Goal: Information Seeking & Learning: Ask a question

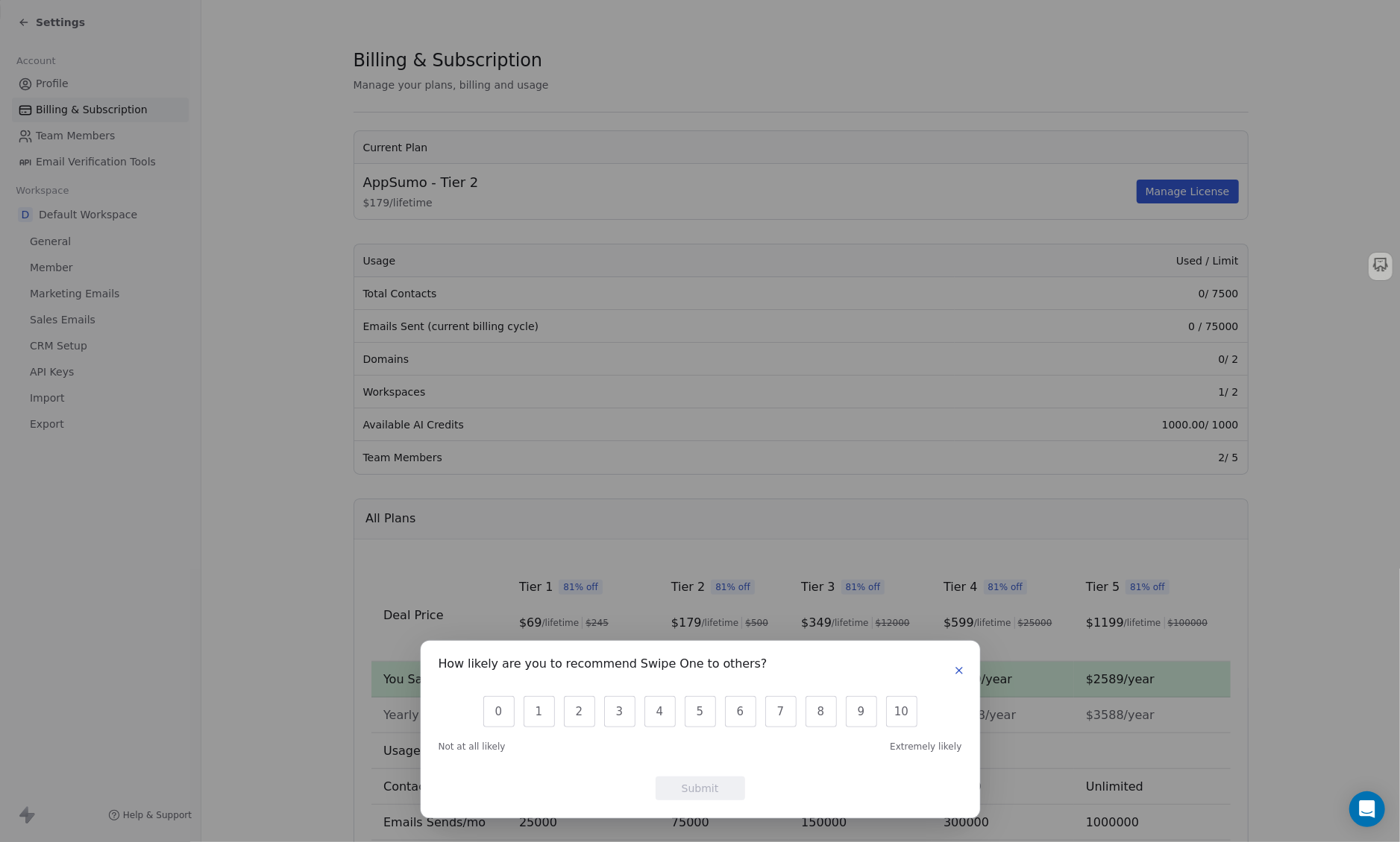
click at [956, 668] on icon "button" at bounding box center [959, 670] width 6 height 6
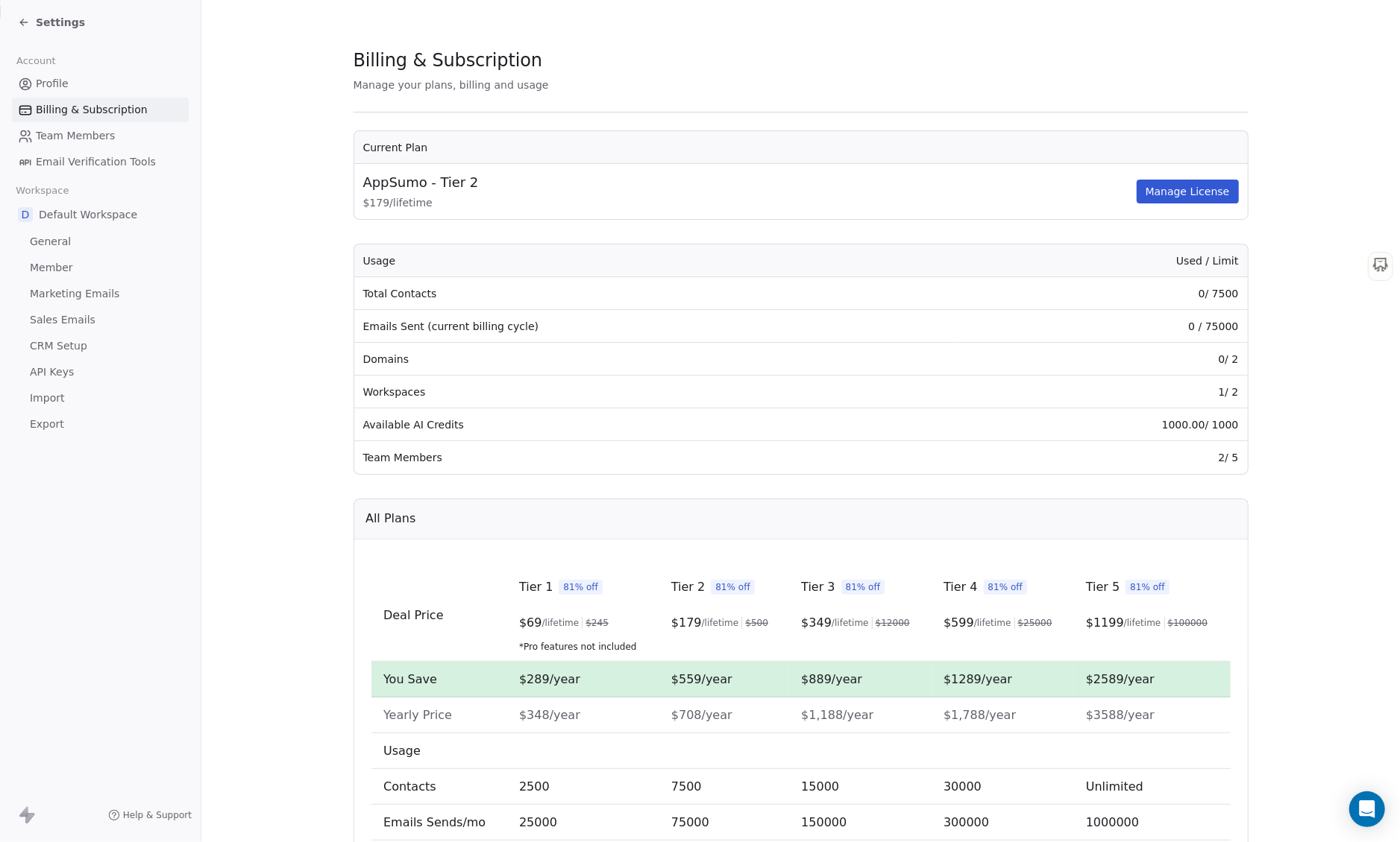
click at [56, 373] on span "API Keys" at bounding box center [51, 372] width 44 height 16
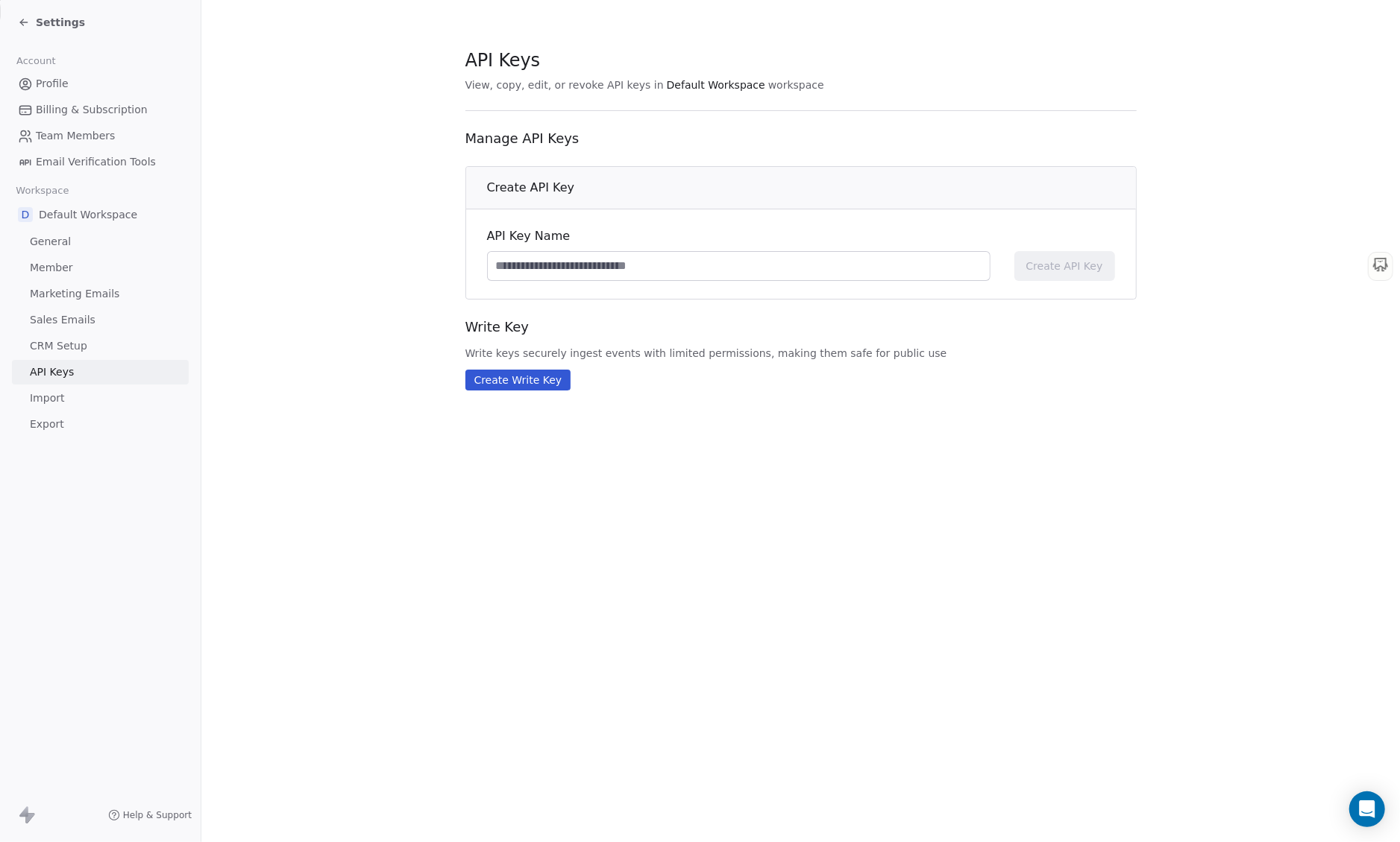
click at [49, 348] on span "CRM Setup" at bounding box center [58, 346] width 57 height 16
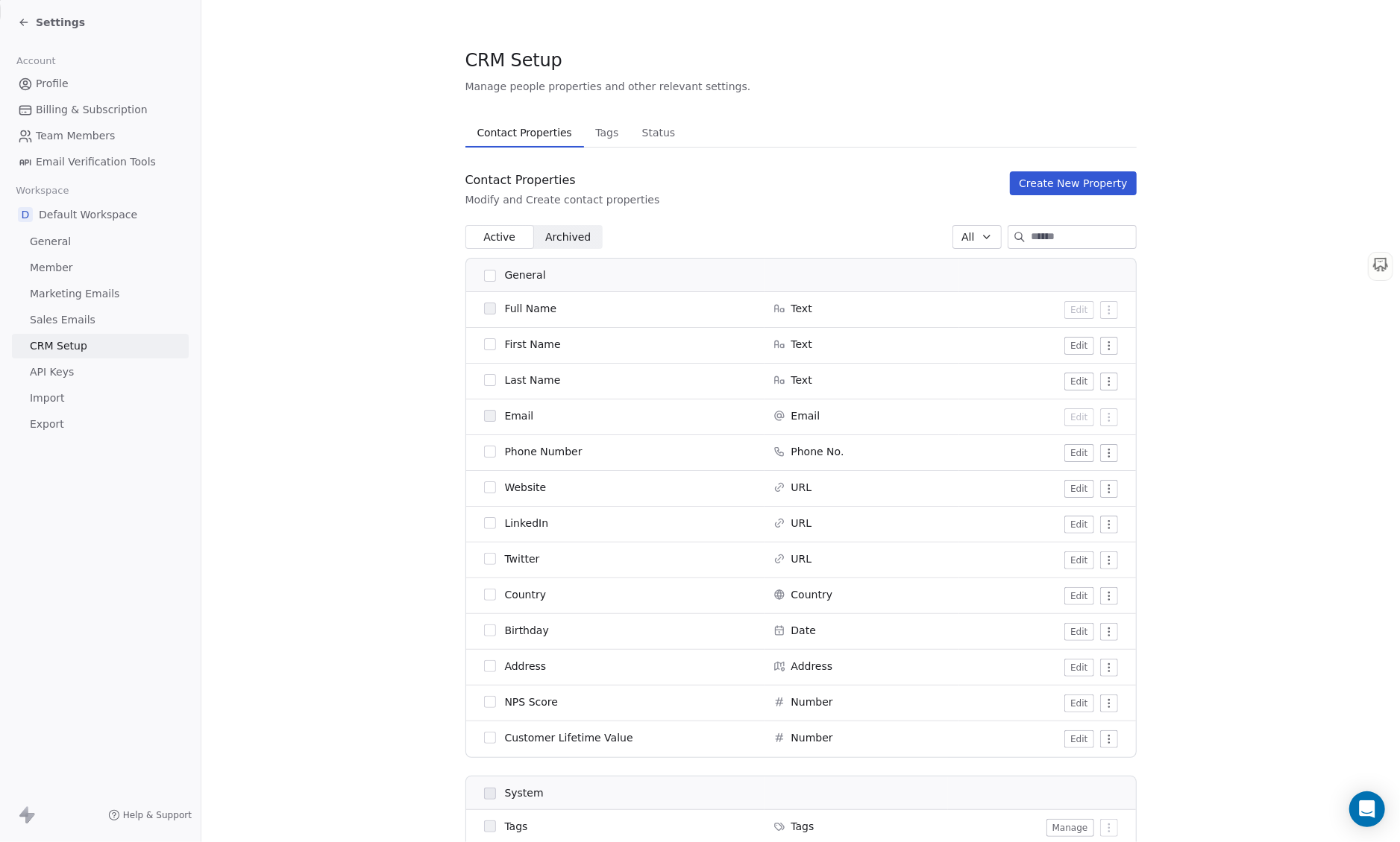
click at [100, 105] on span "Billing & Subscription" at bounding box center [91, 110] width 112 height 16
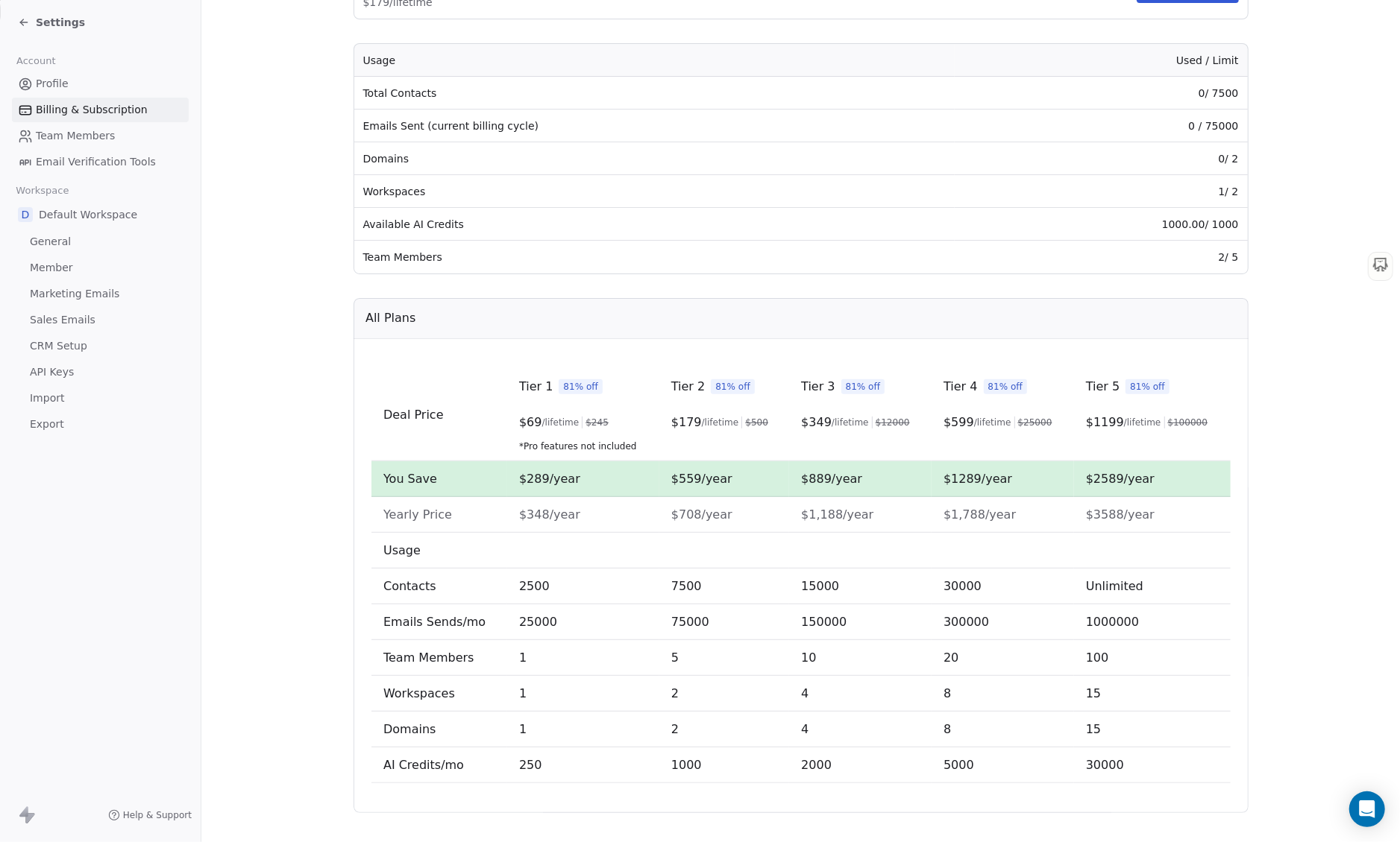
scroll to position [217, 0]
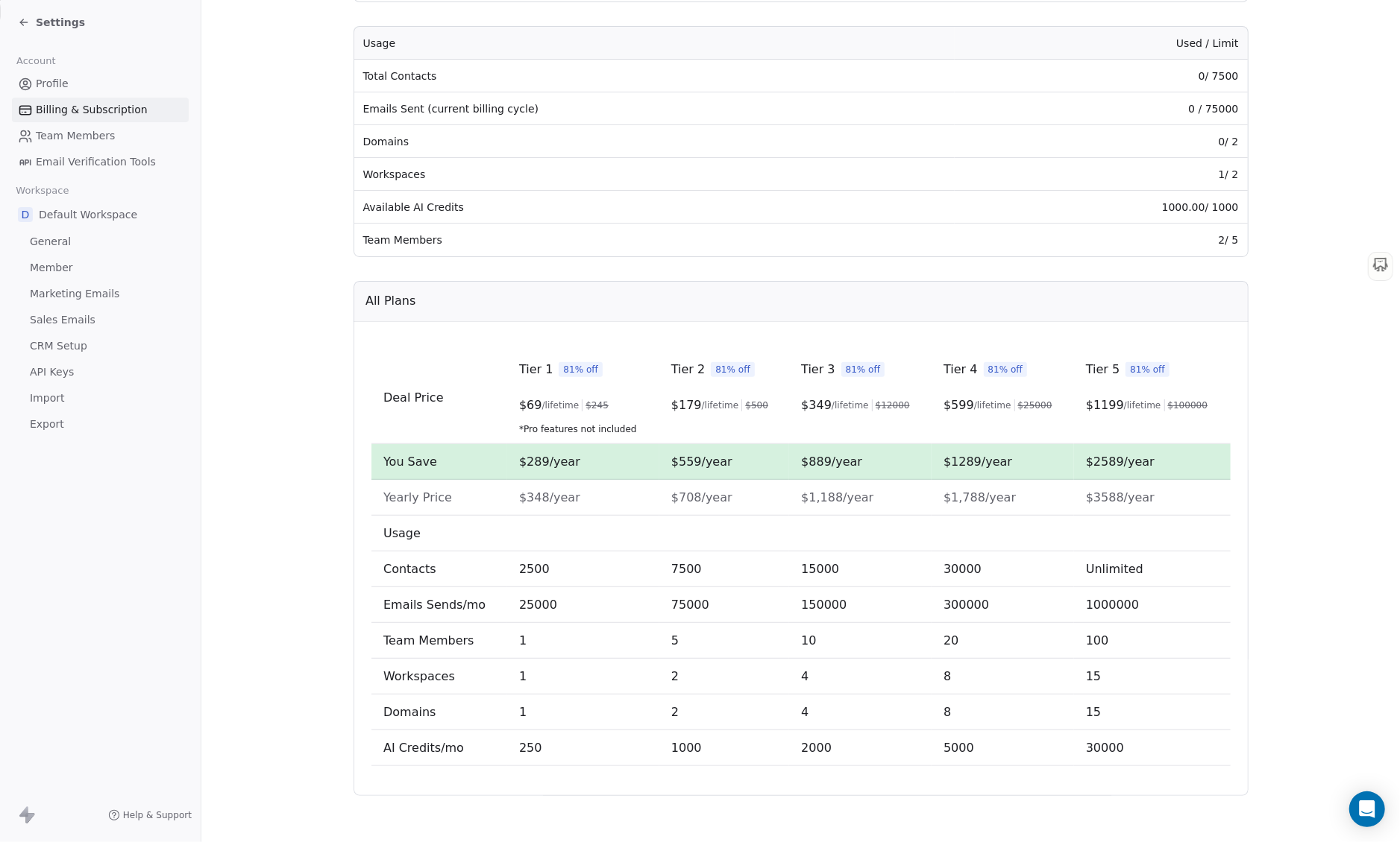
click at [84, 154] on span "Email Verification Tools" at bounding box center [95, 162] width 120 height 16
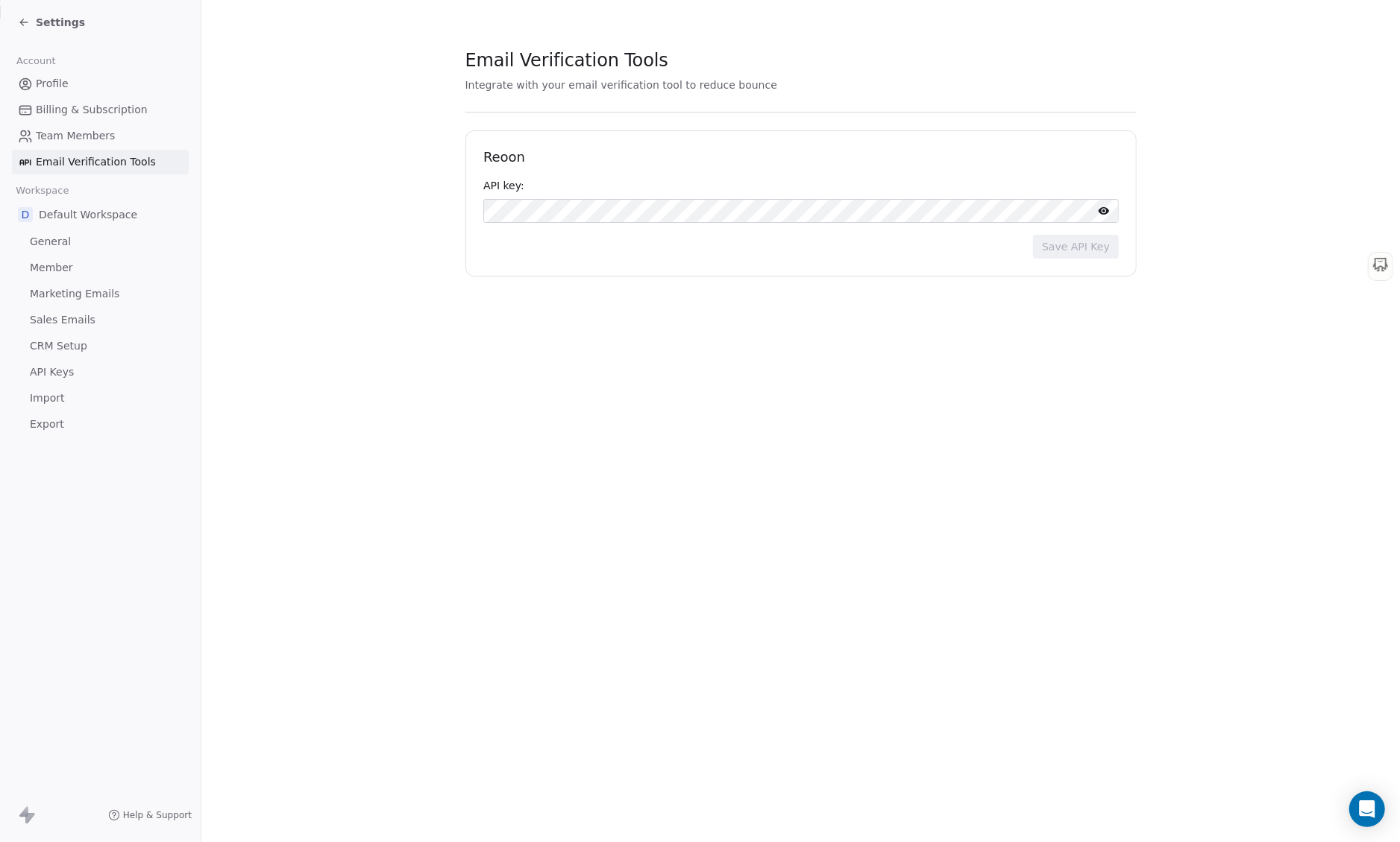
click at [139, 136] on link "Team Members" at bounding box center [100, 136] width 177 height 25
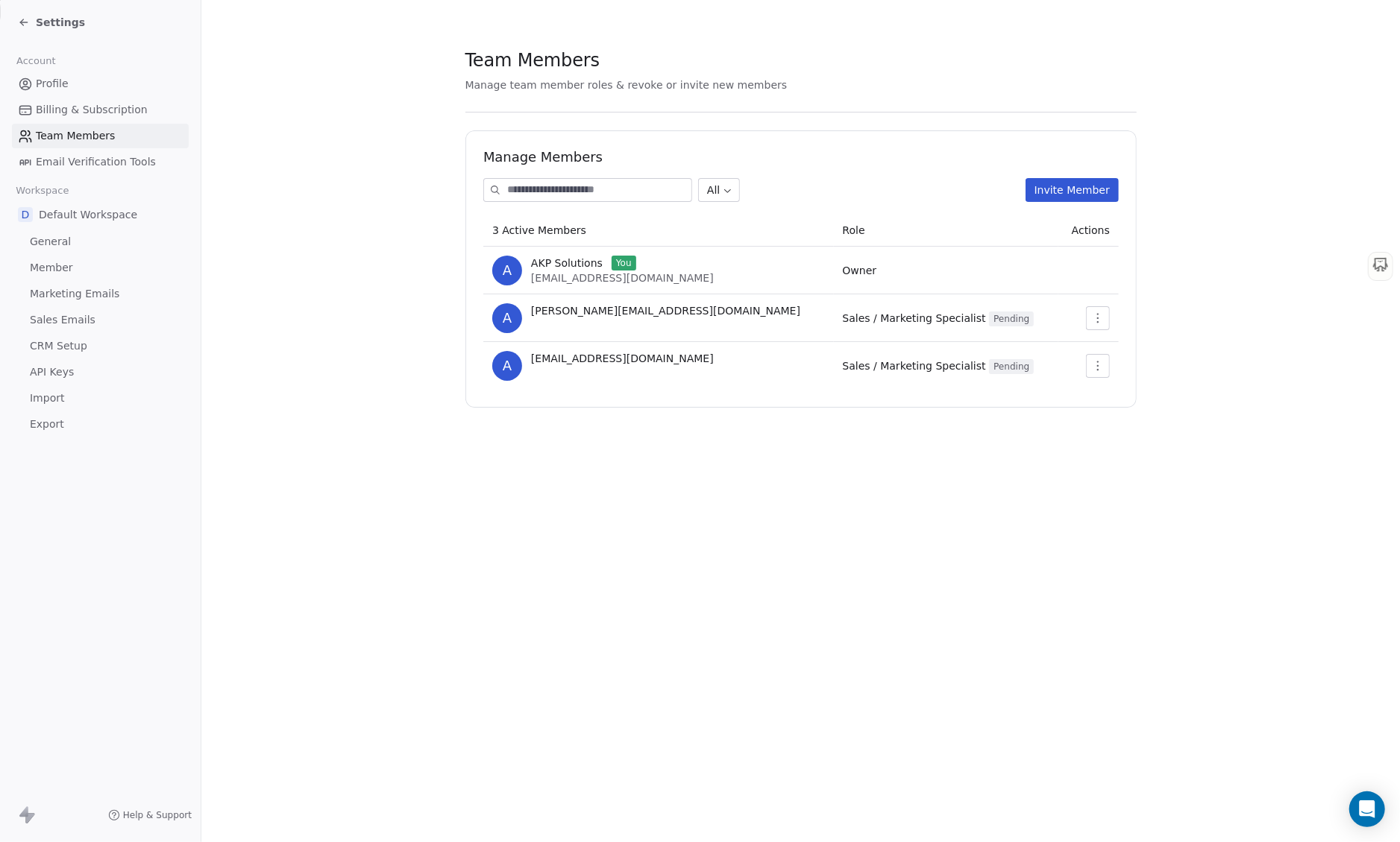
click at [1097, 333] on td at bounding box center [1088, 319] width 61 height 48
click at [1099, 326] on button "button" at bounding box center [1097, 318] width 24 height 24
click at [1231, 286] on section "Team Members Manage team member roles & revoke or invite new members Manage Mem…" at bounding box center [801, 227] width 1198 height 455
drag, startPoint x: 66, startPoint y: 244, endPoint x: 56, endPoint y: 252, distance: 12.8
click at [66, 244] on span "General" at bounding box center [50, 241] width 41 height 16
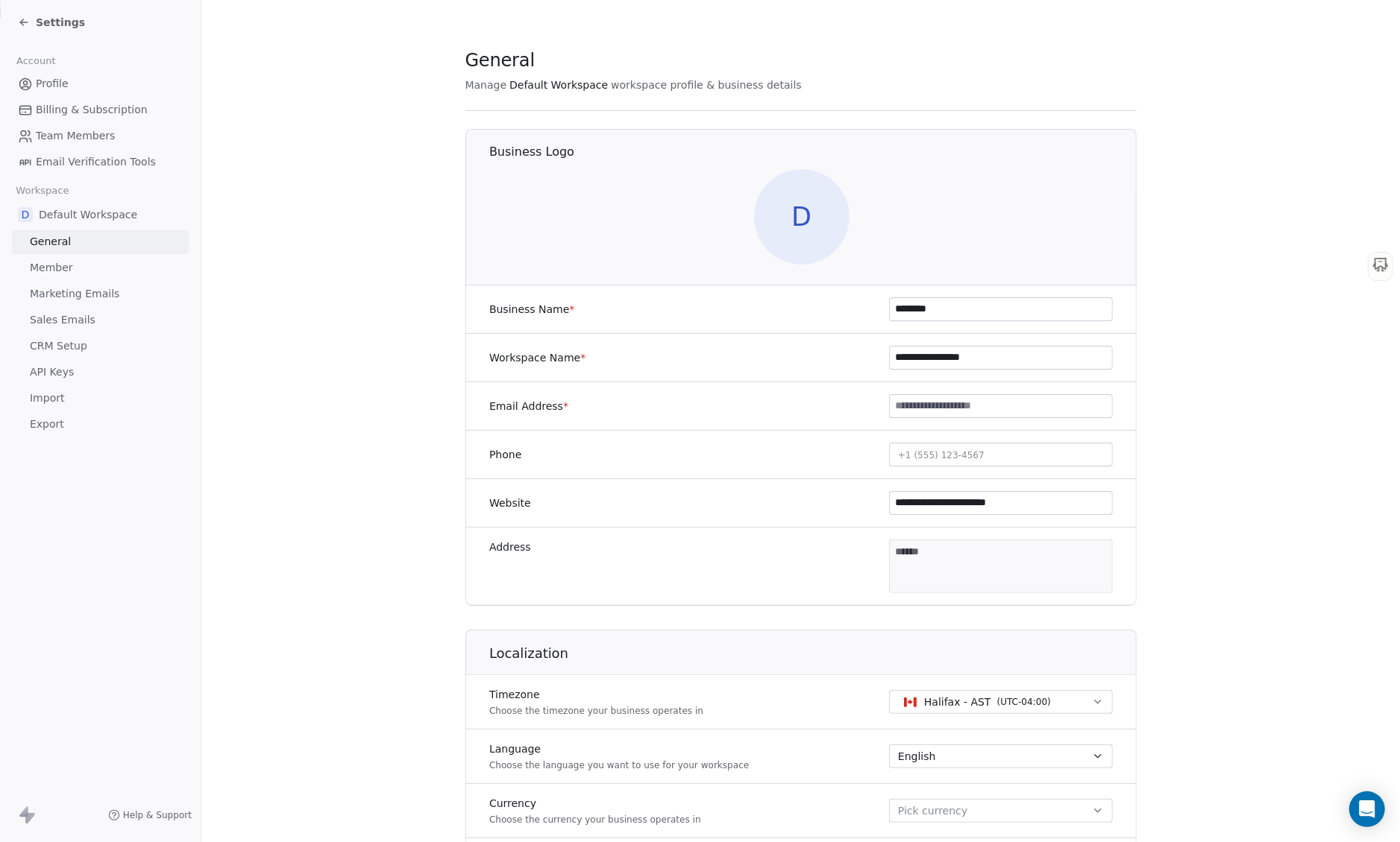
click at [11, 23] on div "Settings" at bounding box center [100, 22] width 201 height 45
click at [21, 23] on icon at bounding box center [22, 24] width 3 height 3
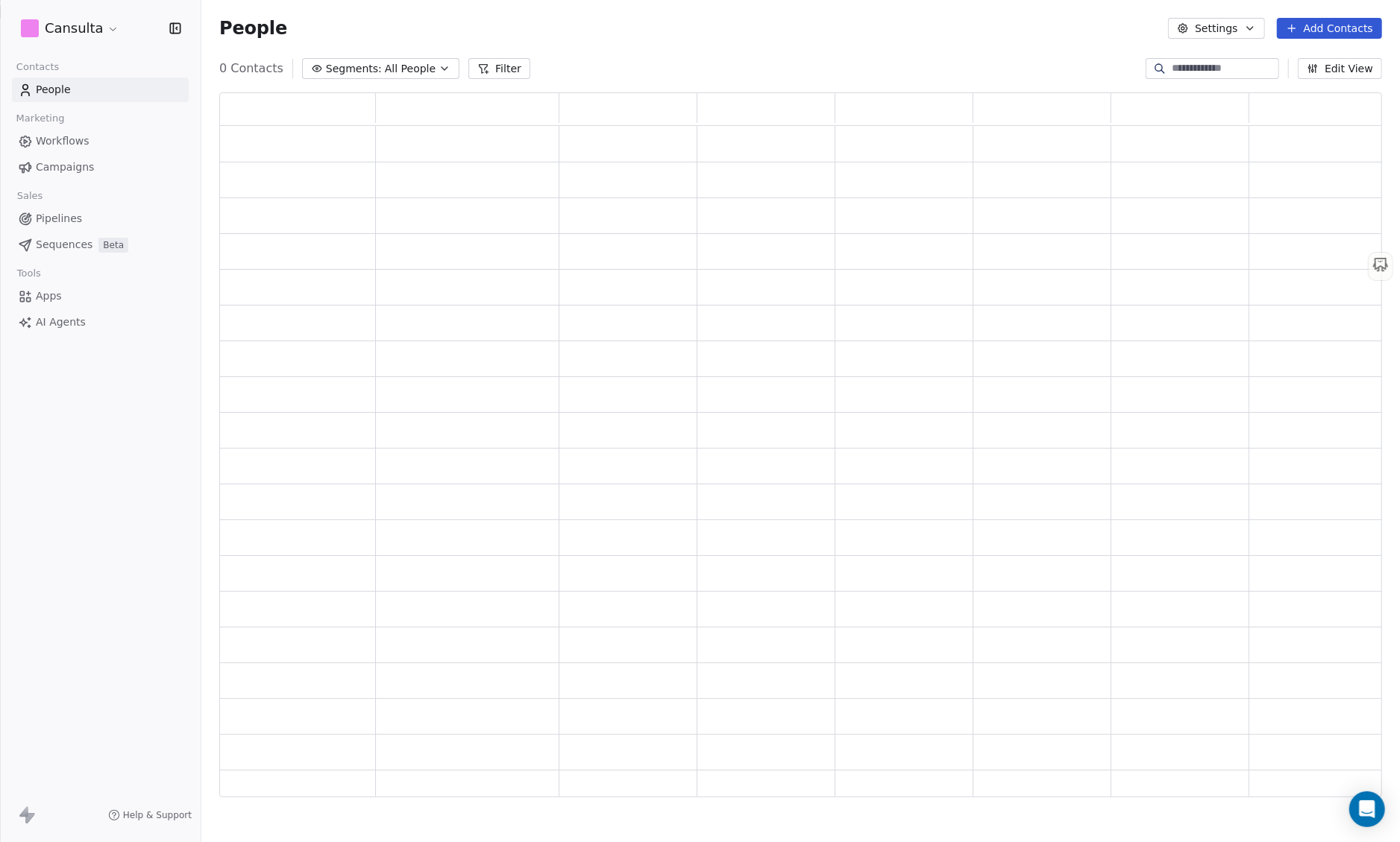
click at [48, 18] on div "Cansulta Contacts People Marketing Workflows Campaigns Sales Pipelines Sequence…" at bounding box center [700, 421] width 1400 height 842
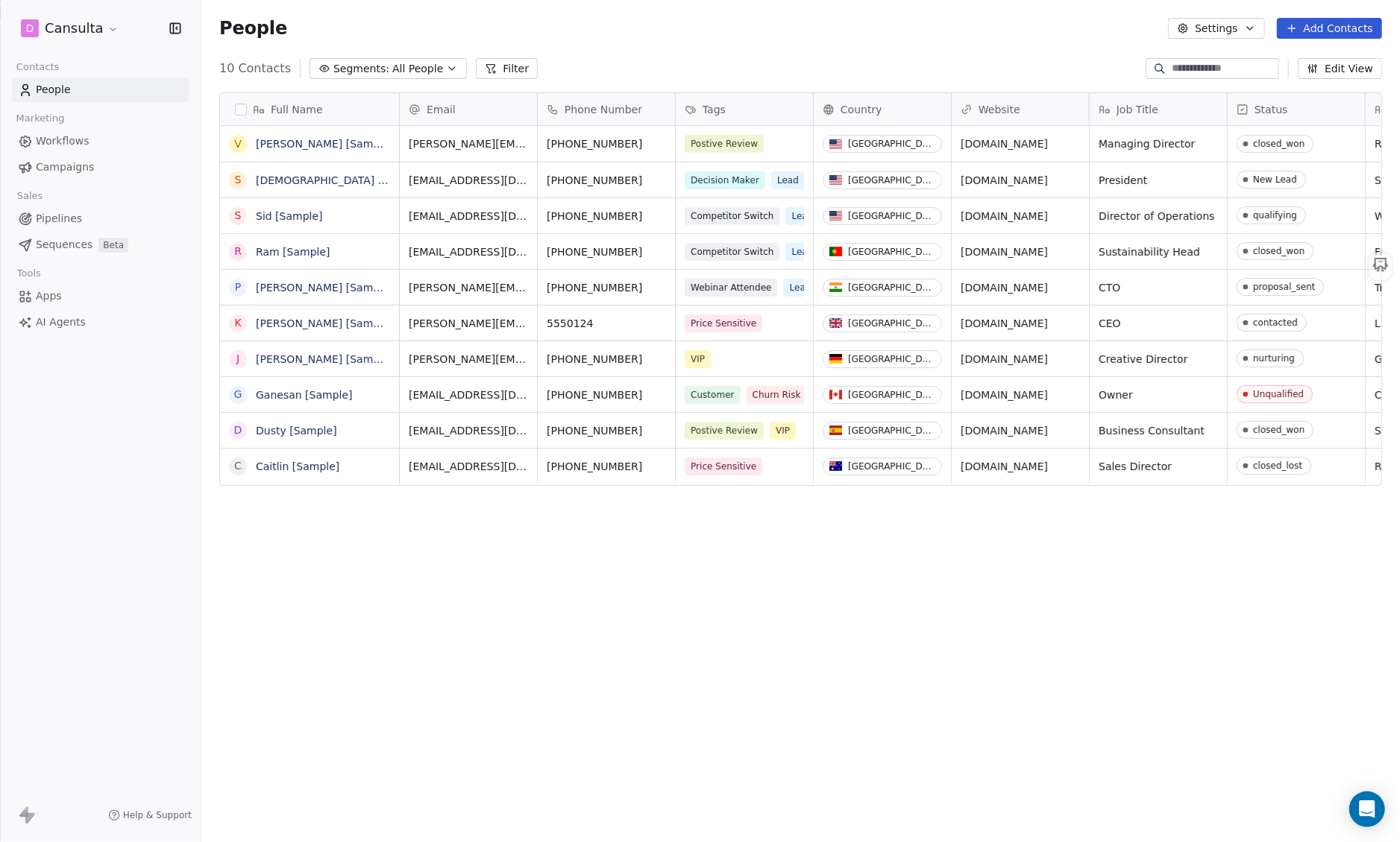
scroll to position [729, 1187]
click at [1220, 29] on button "Settings" at bounding box center [1216, 28] width 96 height 21
click at [55, 322] on html "D Cansulta Contacts People Marketing Workflows Campaigns Sales Pipelines Sequen…" at bounding box center [700, 421] width 1400 height 842
click at [84, 324] on link "AI Agents" at bounding box center [100, 323] width 177 height 25
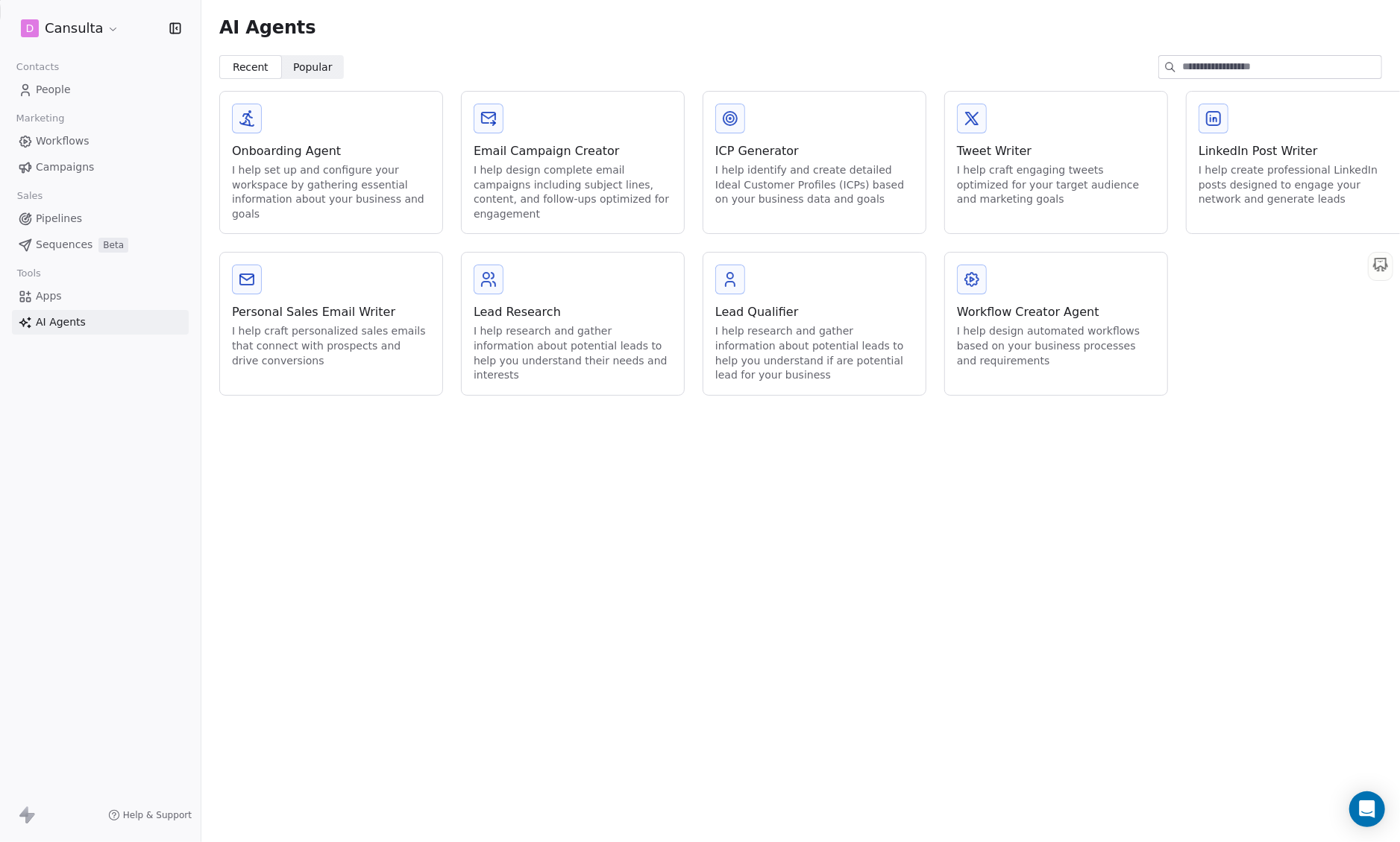
click at [93, 296] on link "Apps" at bounding box center [100, 296] width 177 height 25
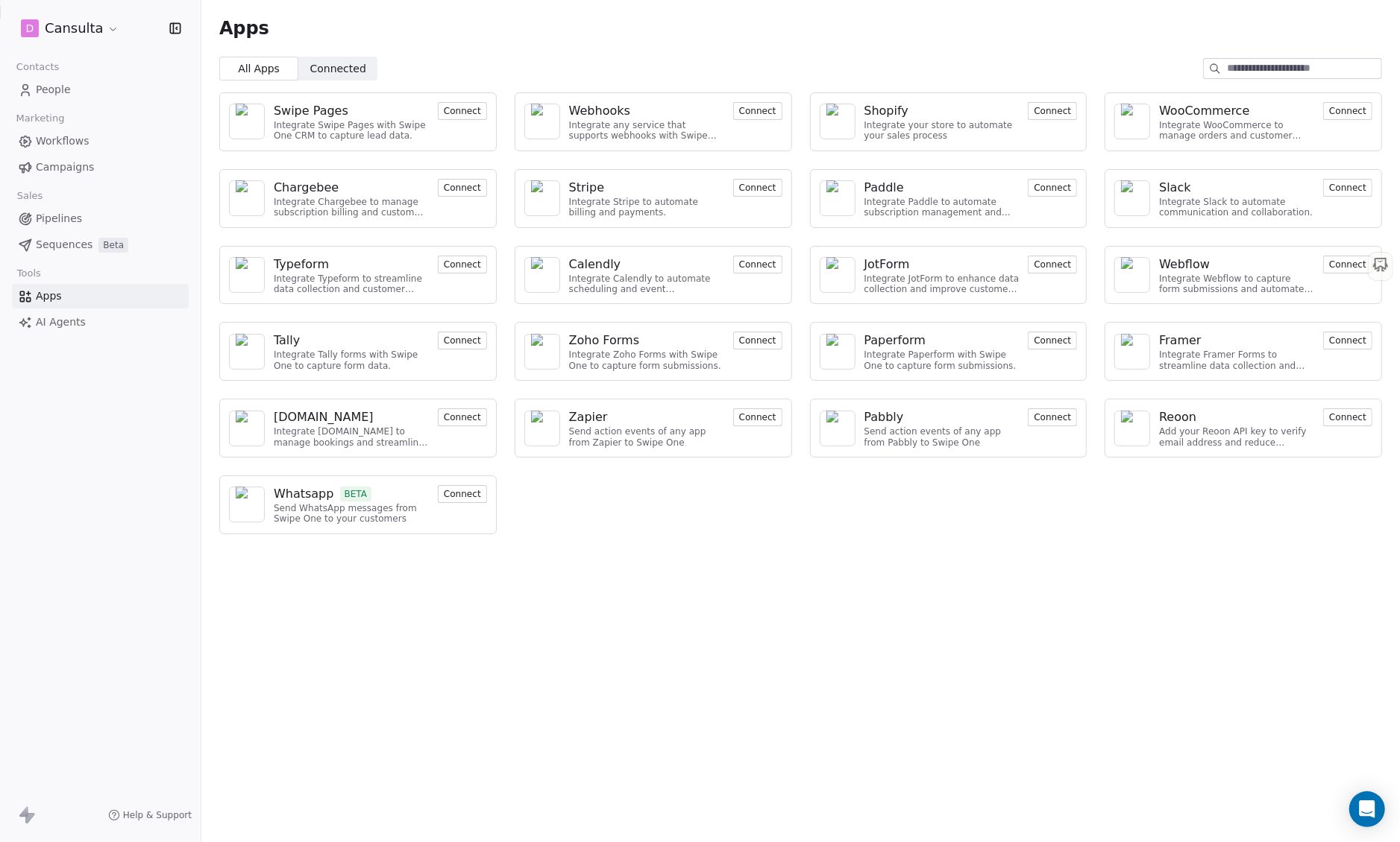
click at [159, 816] on span "Help & Support" at bounding box center [157, 815] width 69 height 12
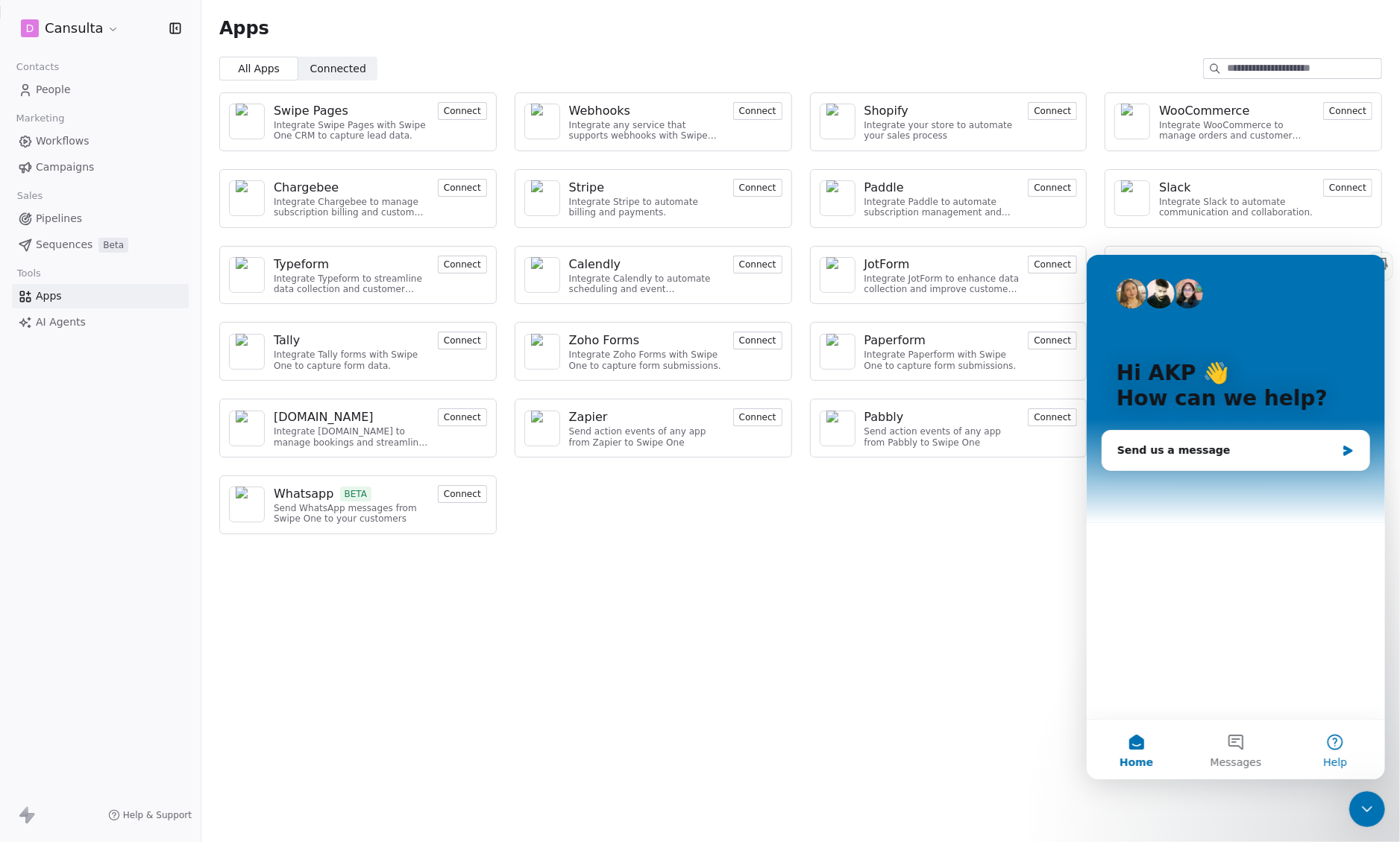
click at [1334, 741] on button "Help" at bounding box center [1334, 749] width 100 height 60
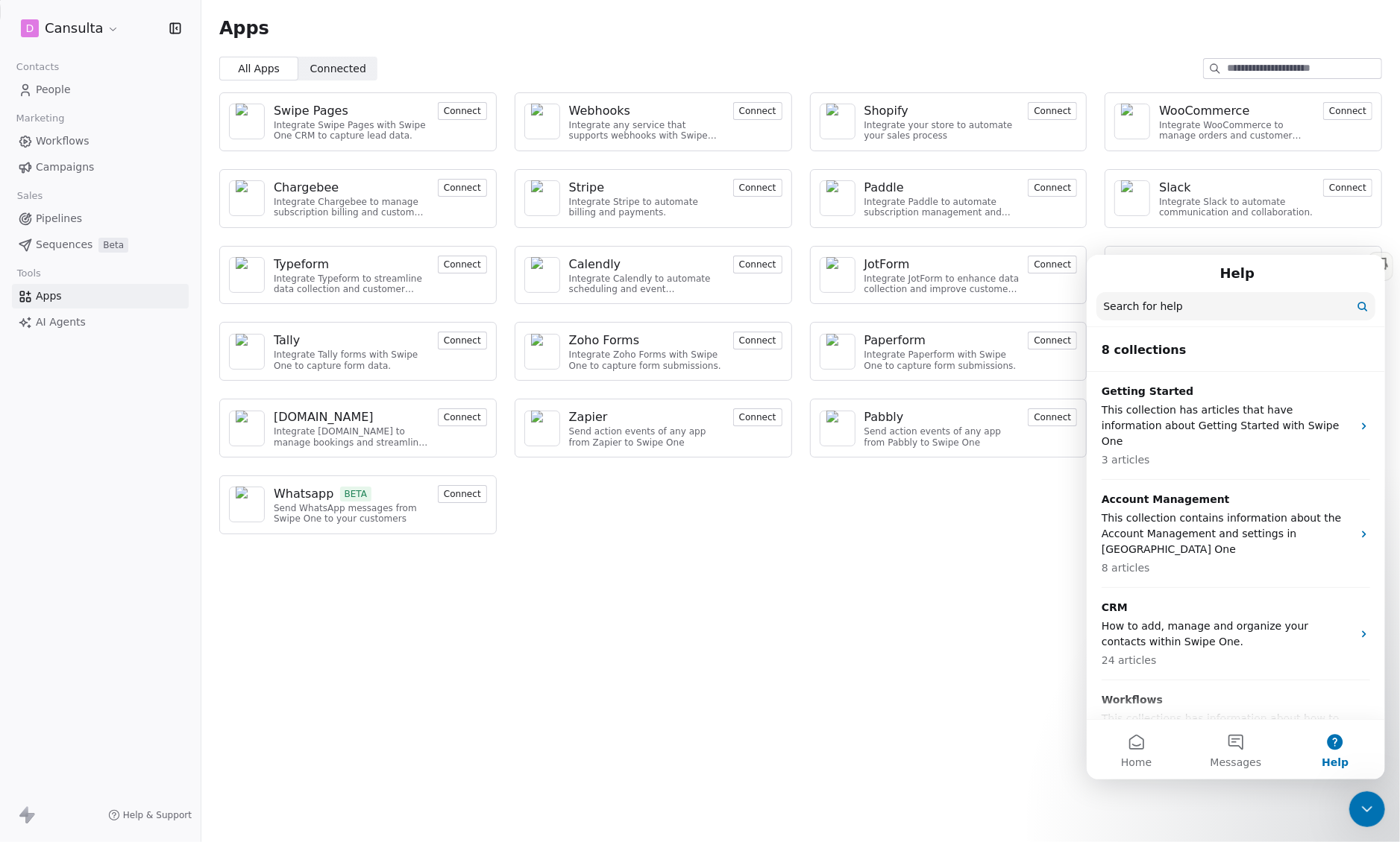
click at [1205, 314] on input "Search for help" at bounding box center [1235, 305] width 279 height 28
type input "*******"
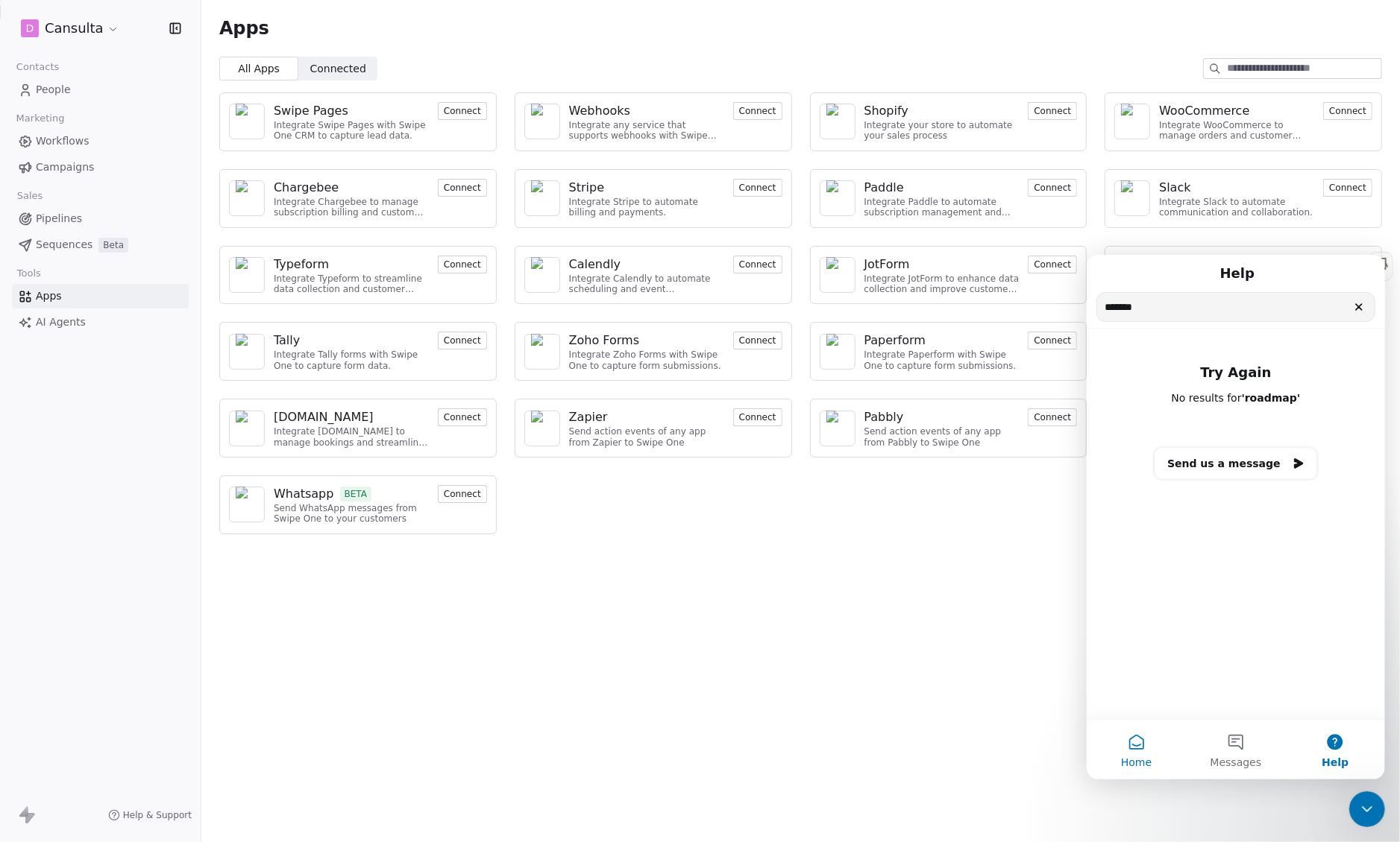
click at [1133, 757] on span "Home" at bounding box center [1135, 762] width 31 height 11
